Goal: Information Seeking & Learning: Learn about a topic

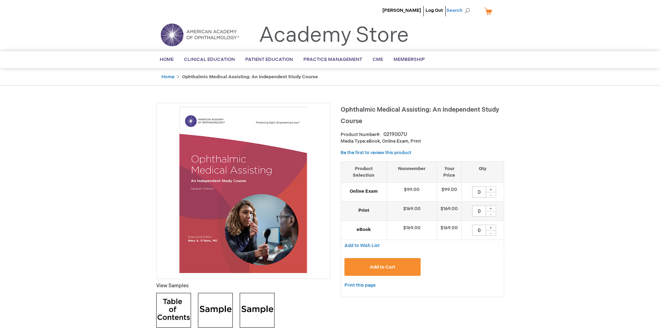
click at [468, 11] on span "Search" at bounding box center [459, 10] width 26 height 14
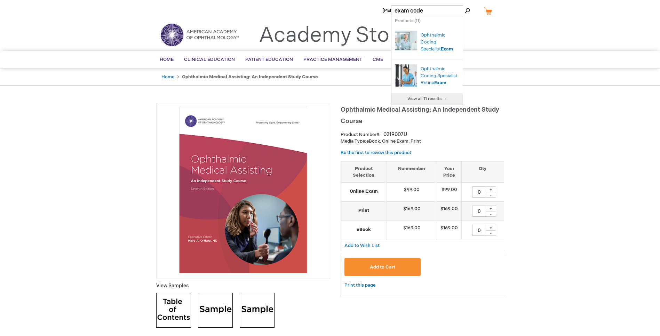
type input "exam code"
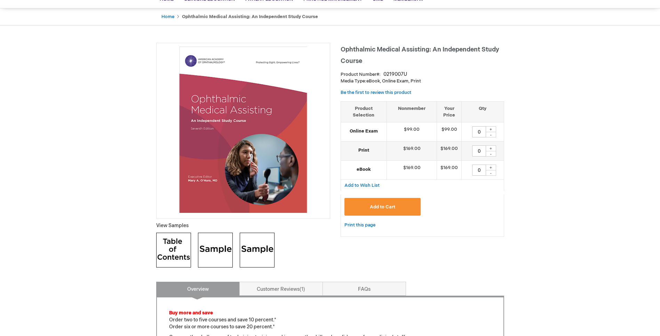
scroll to position [10, 0]
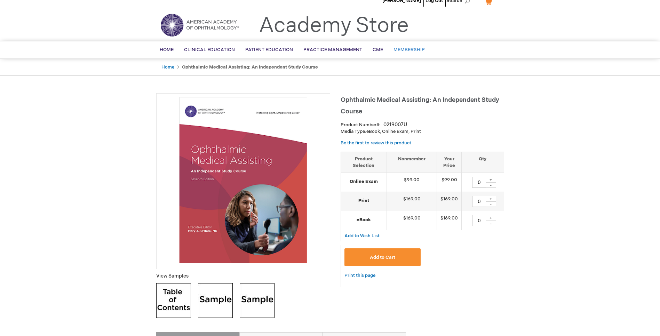
click at [408, 48] on span "Membership" at bounding box center [409, 50] width 31 height 6
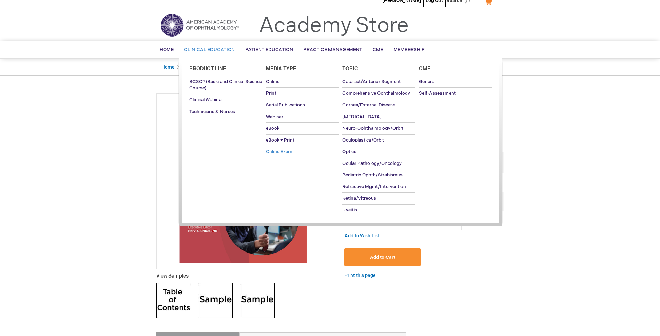
click at [290, 153] on span "Online Exam" at bounding box center [279, 152] width 26 height 6
